Goal: Information Seeking & Learning: Find specific fact

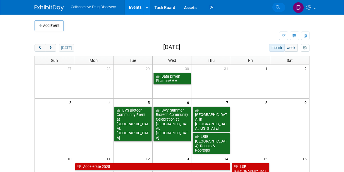
click at [276, 11] on link "Search" at bounding box center [279, 7] width 13 height 9
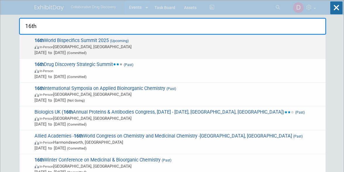
type input "16th"
click at [213, 54] on span "[DATE] to [DATE] (Committed)" at bounding box center [179, 53] width 288 height 6
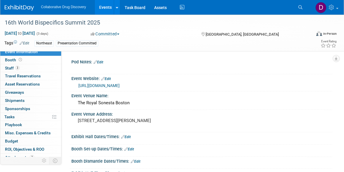
click at [120, 84] on link "https://bispecific.com/about/about-event/?utm_source=digital&utm_medium=ppc&utm…" at bounding box center [98, 85] width 41 height 5
